Goal: Task Accomplishment & Management: Manage account settings

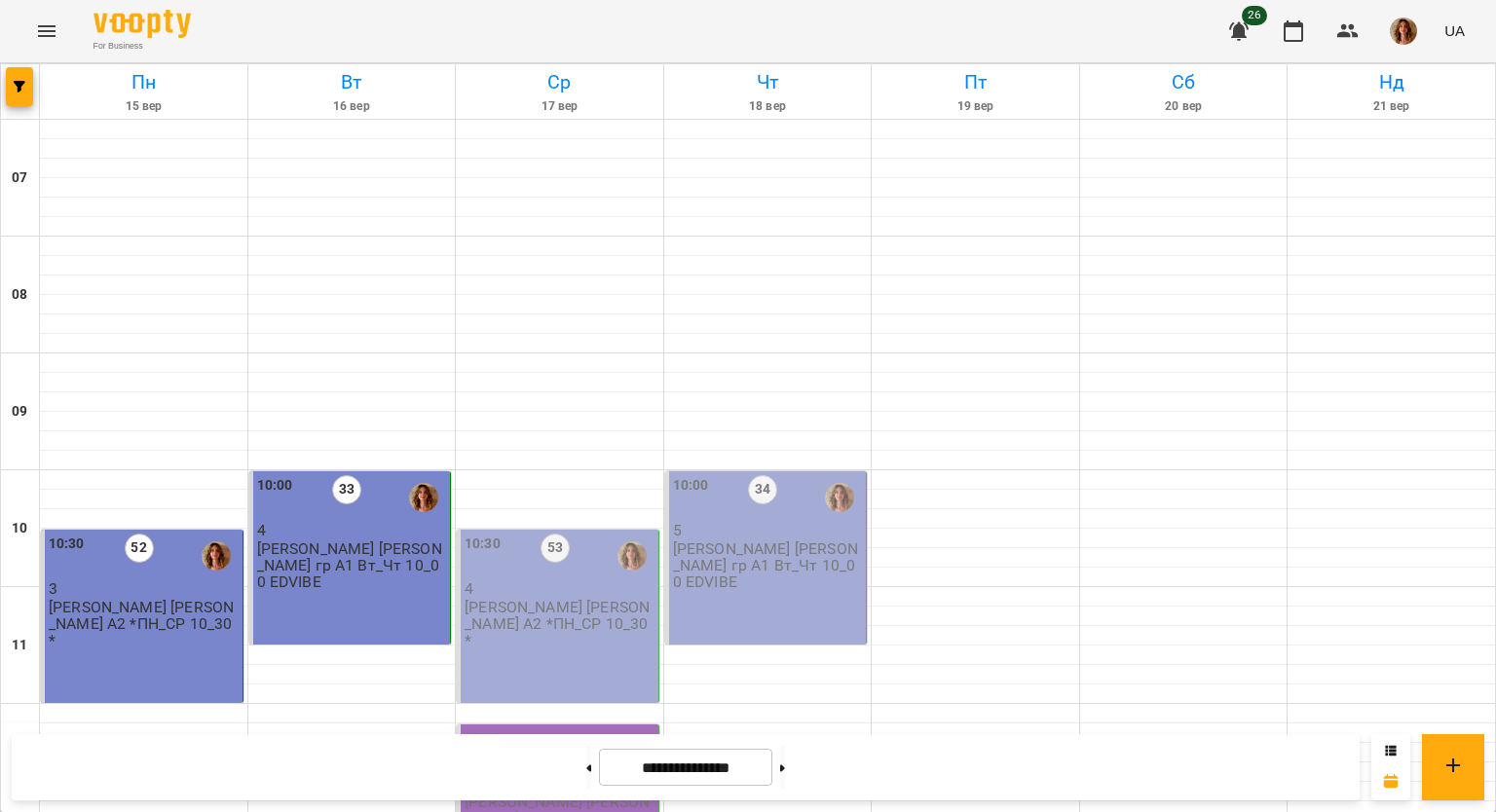
scroll to position [292, 0]
click at [554, 580] on p "4" at bounding box center [559, 588] width 190 height 17
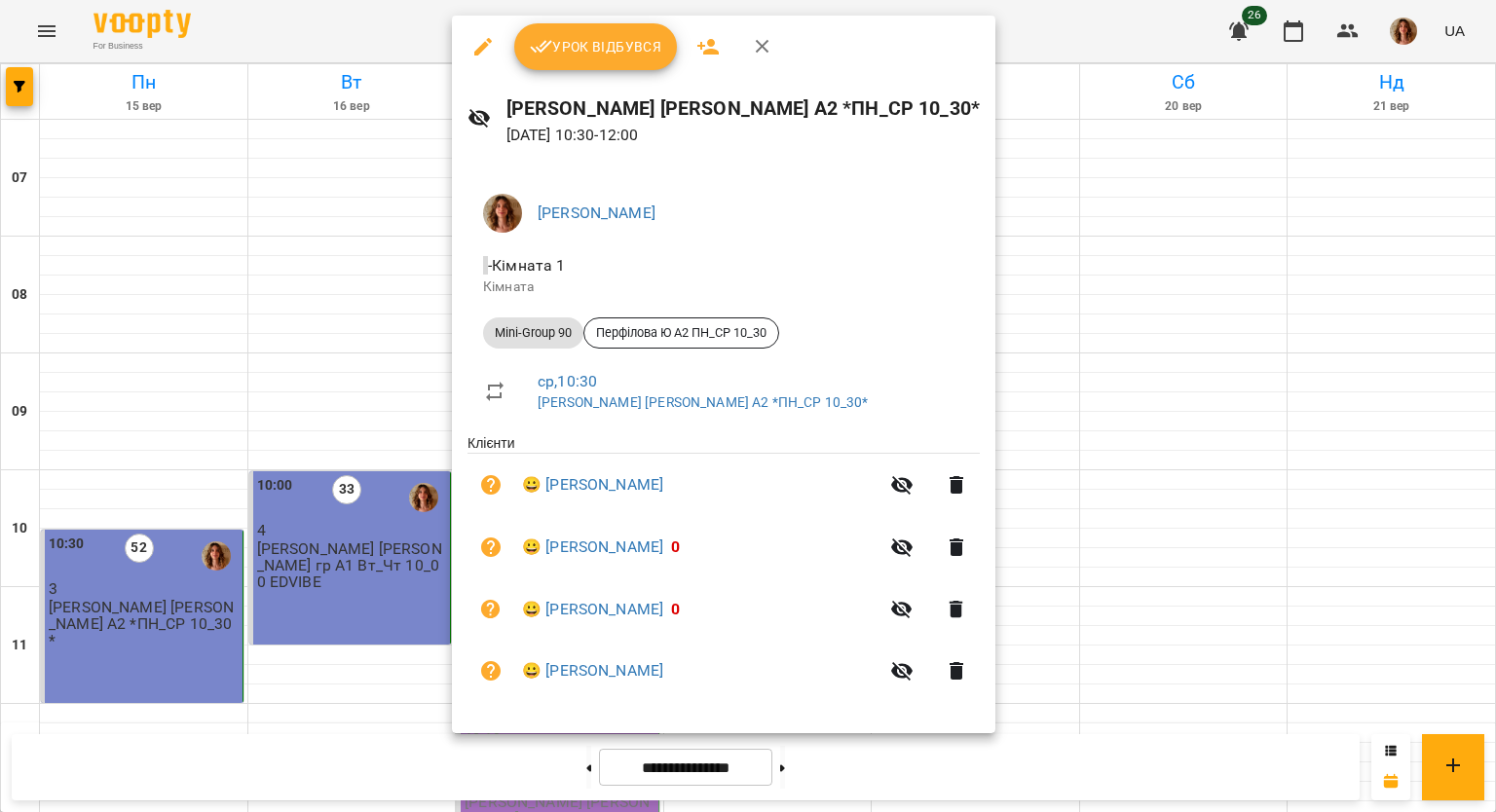
click at [576, 49] on span "Урок відбувся" at bounding box center [595, 47] width 132 height 24
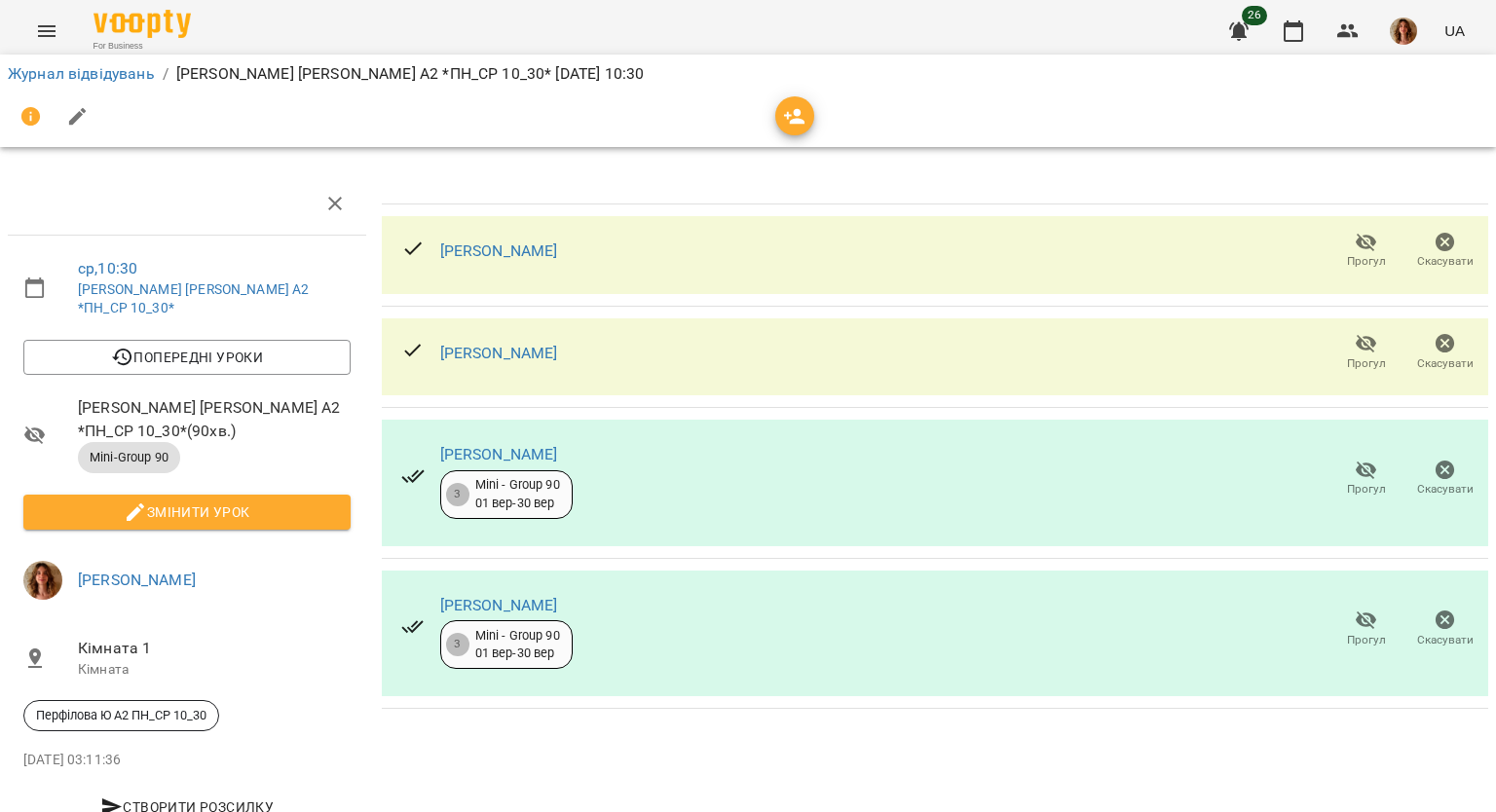
click at [87, 114] on icon "button" at bounding box center [79, 117] width 24 height 24
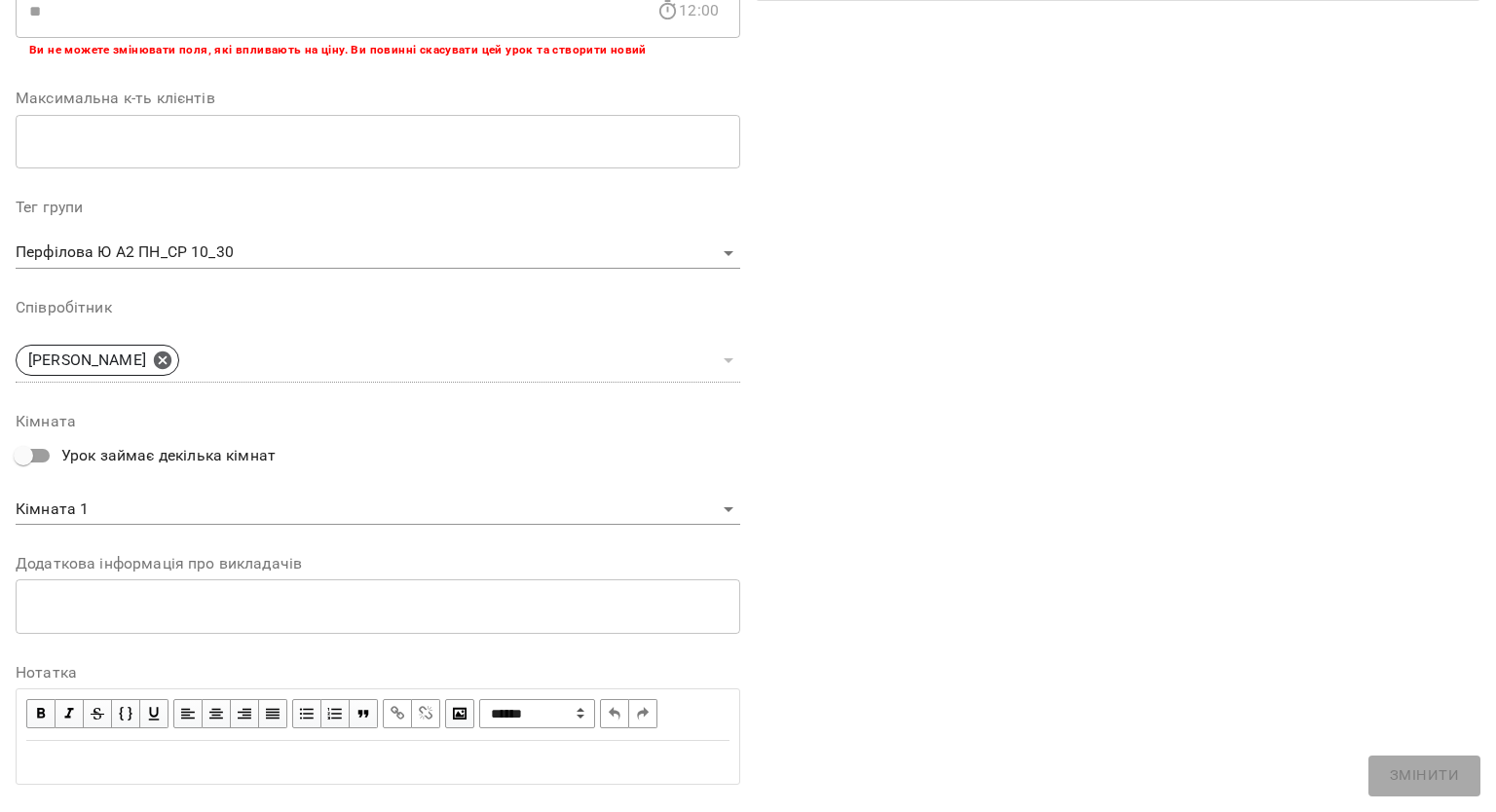
scroll to position [483, 0]
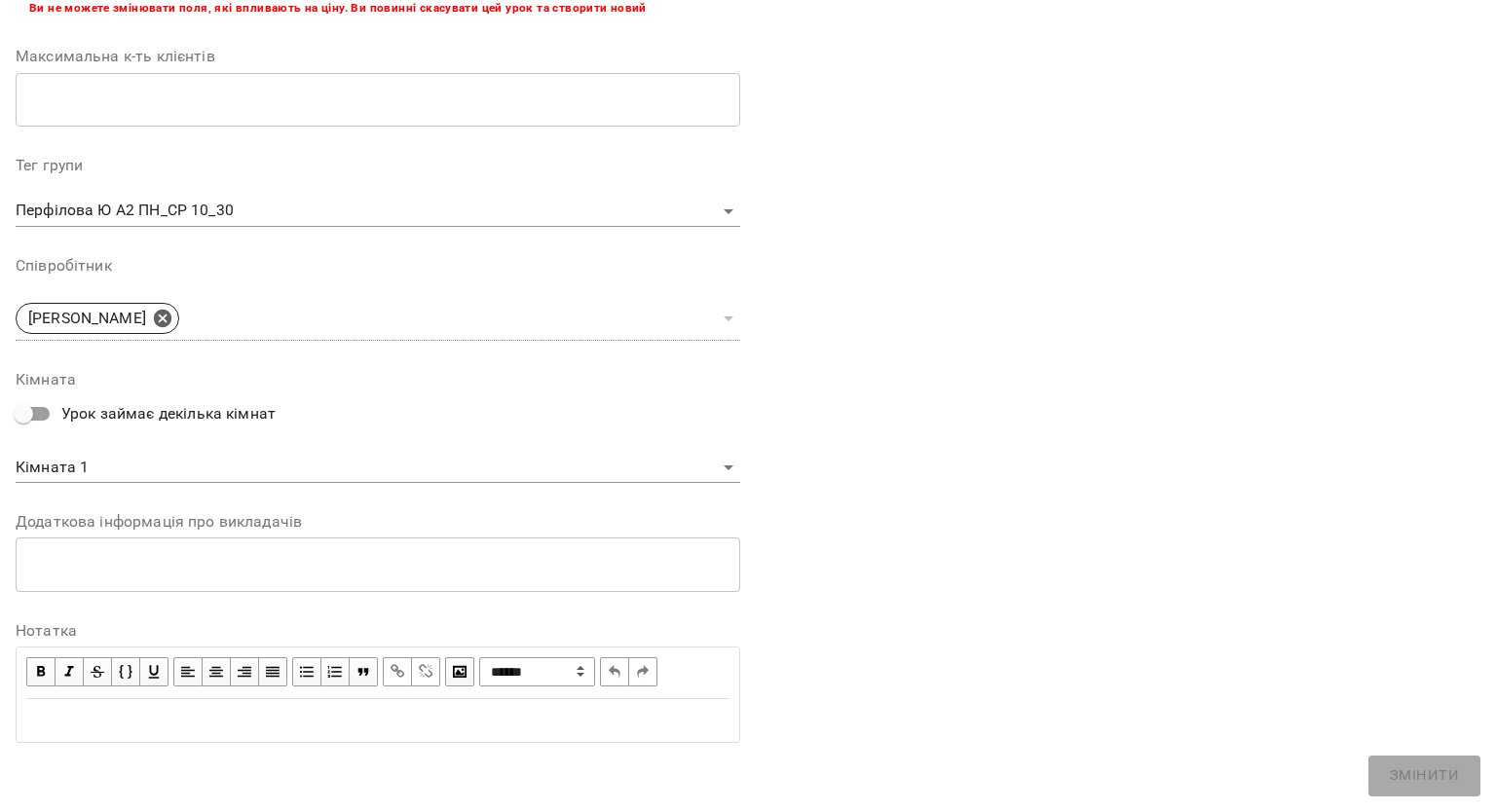
click at [221, 710] on div "Edit text" at bounding box center [378, 721] width 704 height 24
drag, startPoint x: 27, startPoint y: 714, endPoint x: 92, endPoint y: 724, distance: 65.8
click at [92, 724] on span "**********" at bounding box center [167, 720] width 282 height 15
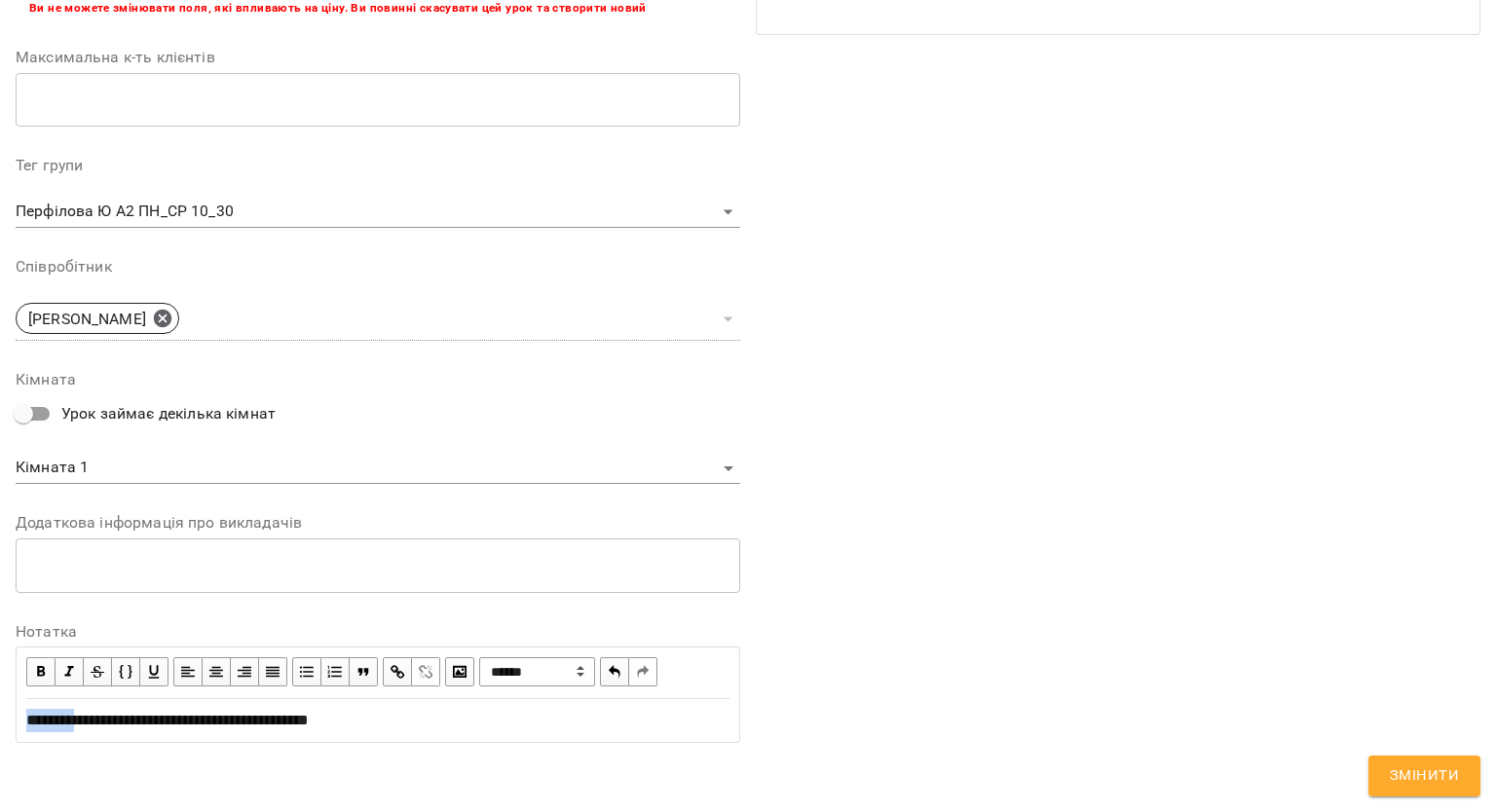
click at [37, 672] on span "button" at bounding box center [41, 672] width 22 height 22
click at [508, 726] on div "**********" at bounding box center [378, 721] width 704 height 24
click at [1430, 768] on span "Змінити" at bounding box center [1424, 775] width 70 height 25
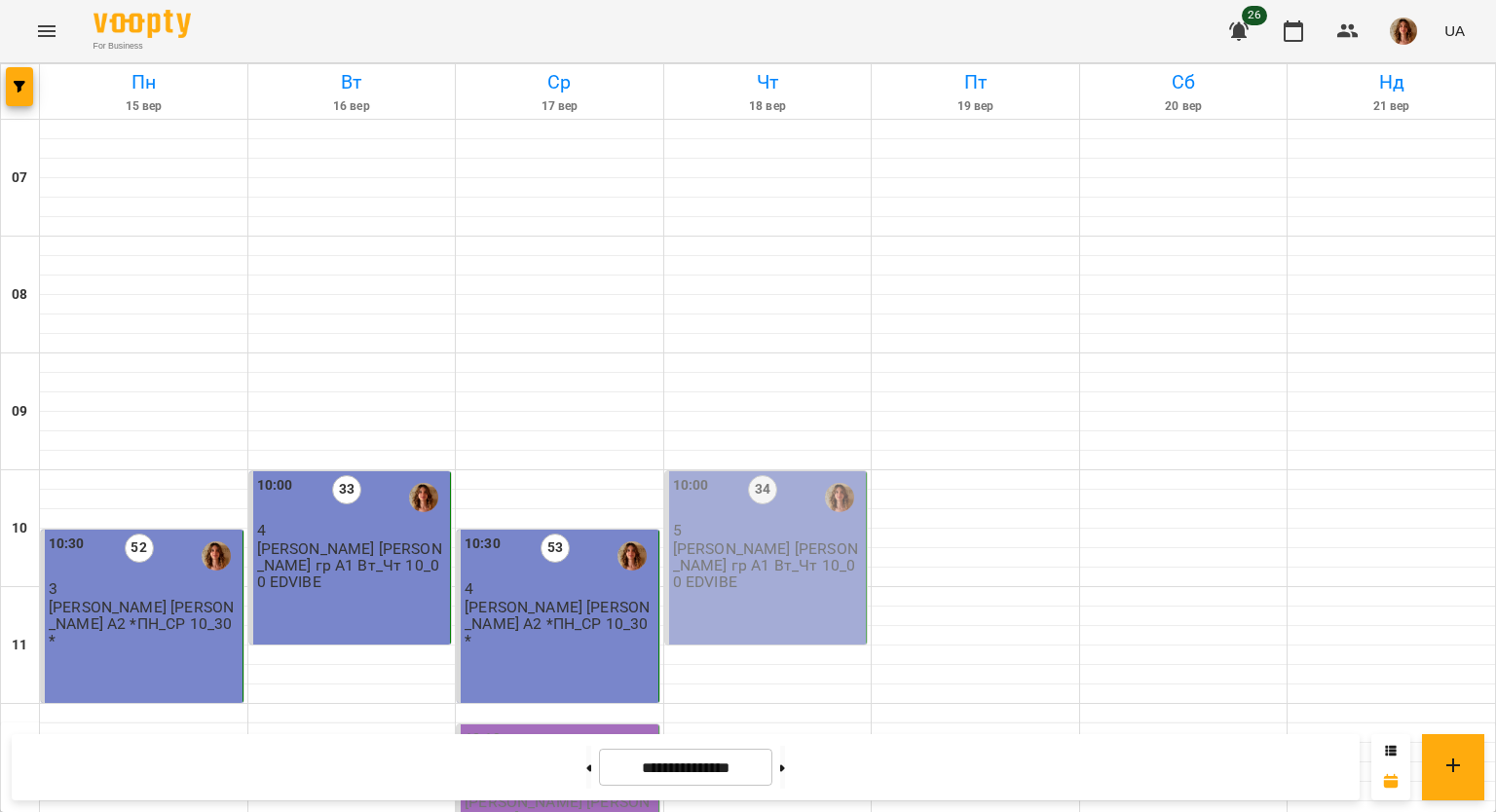
scroll to position [194, 0]
